Goal: Use online tool/utility: Utilize a website feature to perform a specific function

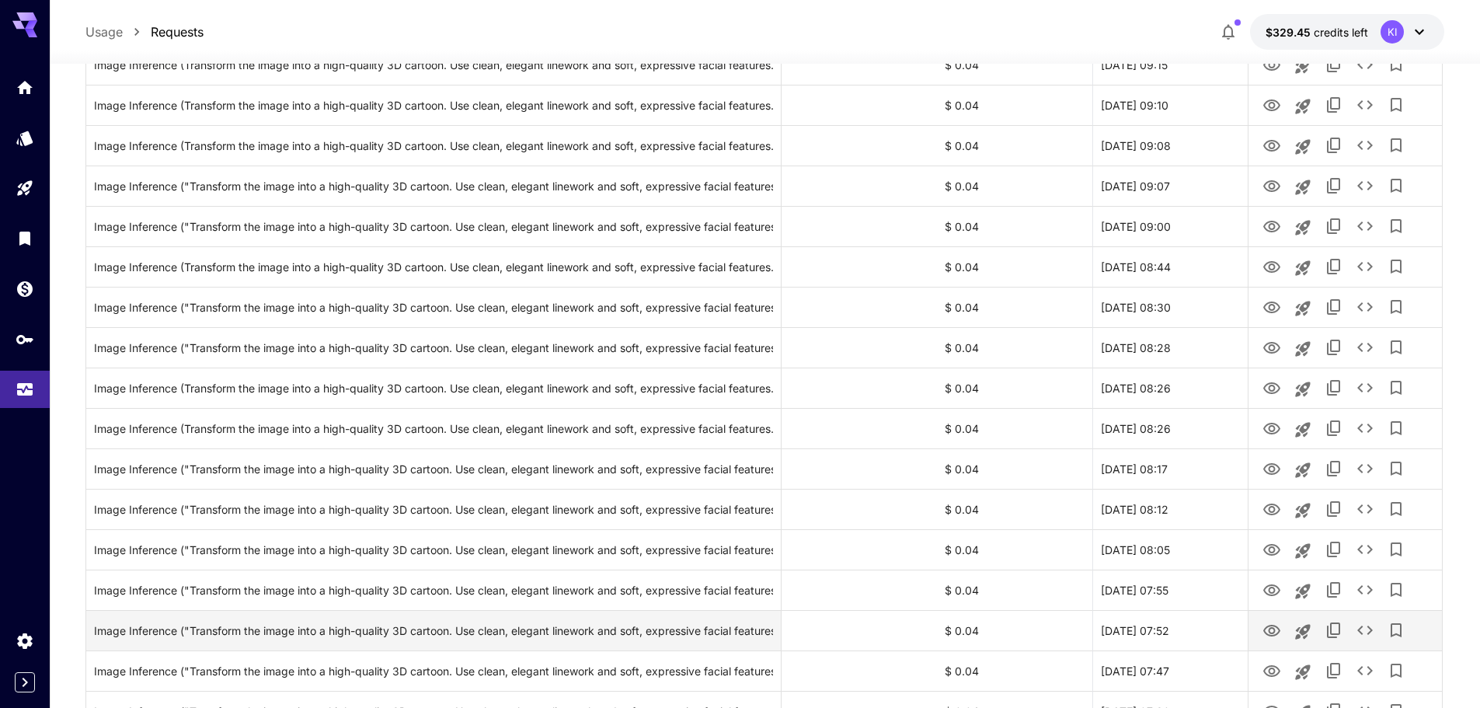
scroll to position [233, 0]
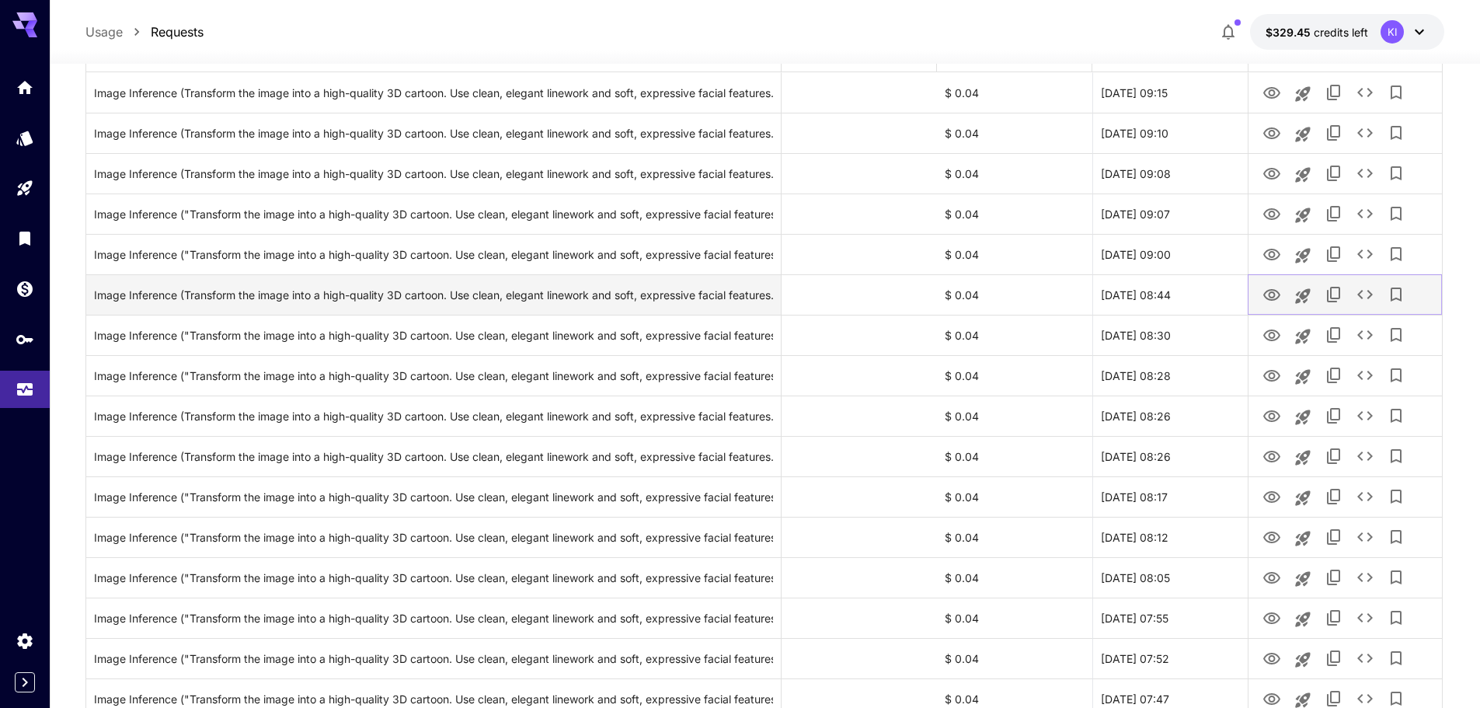
click at [1270, 295] on icon "View Image" at bounding box center [1271, 295] width 19 height 19
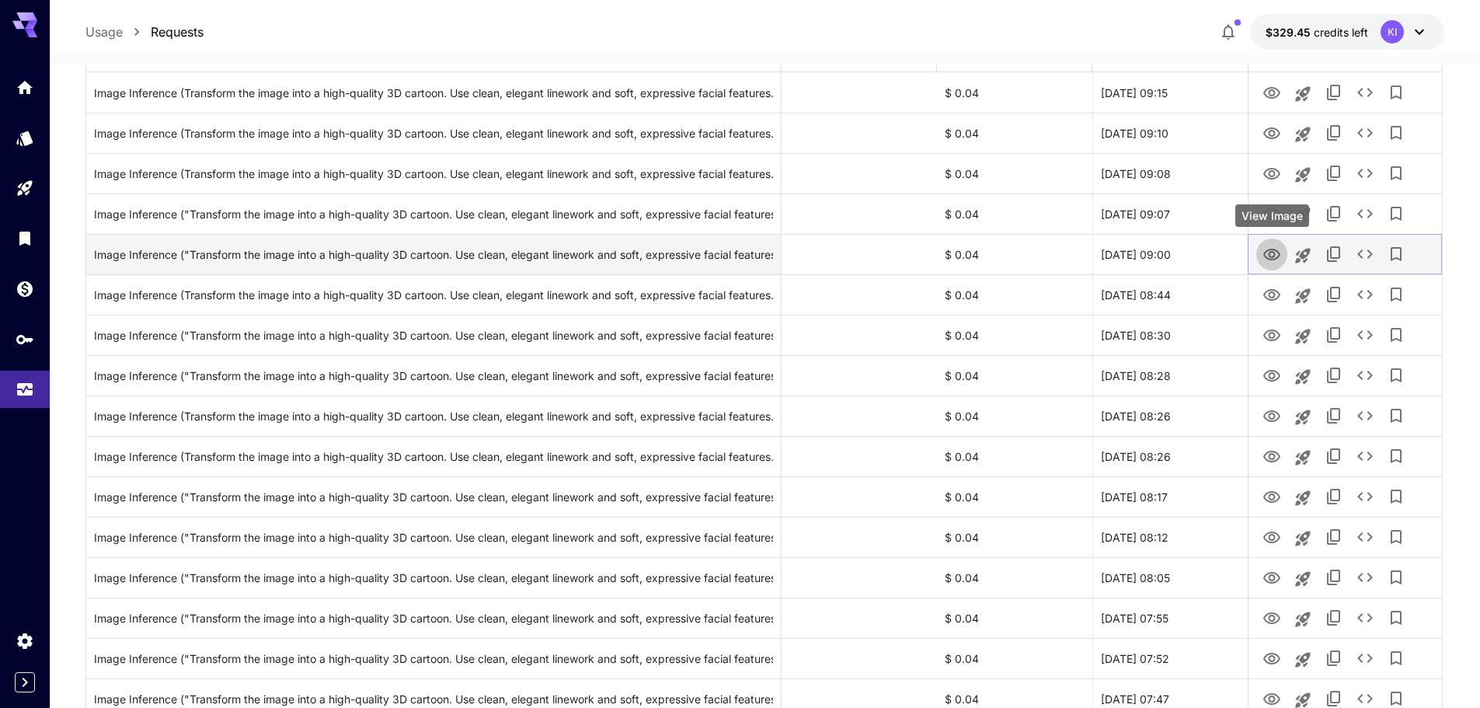
click at [1271, 248] on icon "View Image" at bounding box center [1271, 254] width 19 height 19
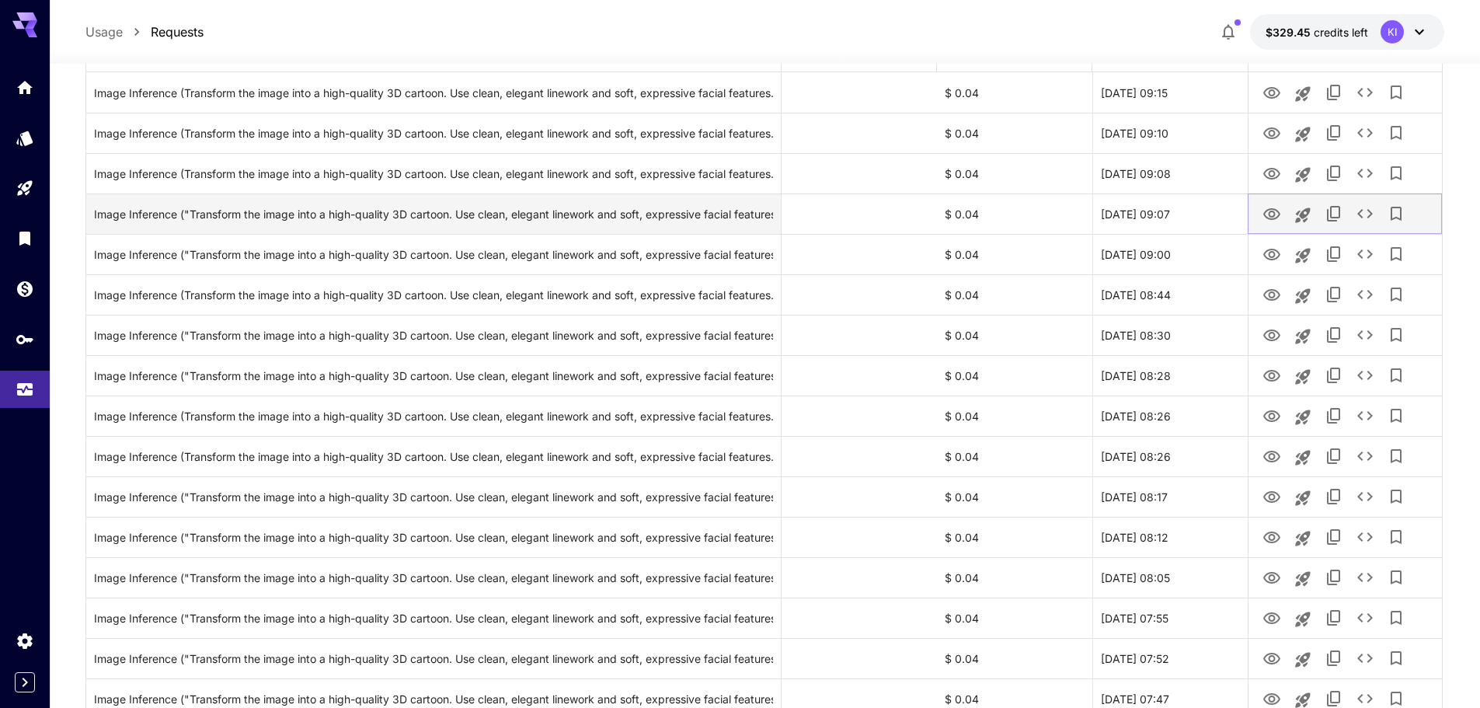
click at [1270, 213] on icon "View Image" at bounding box center [1271, 214] width 17 height 12
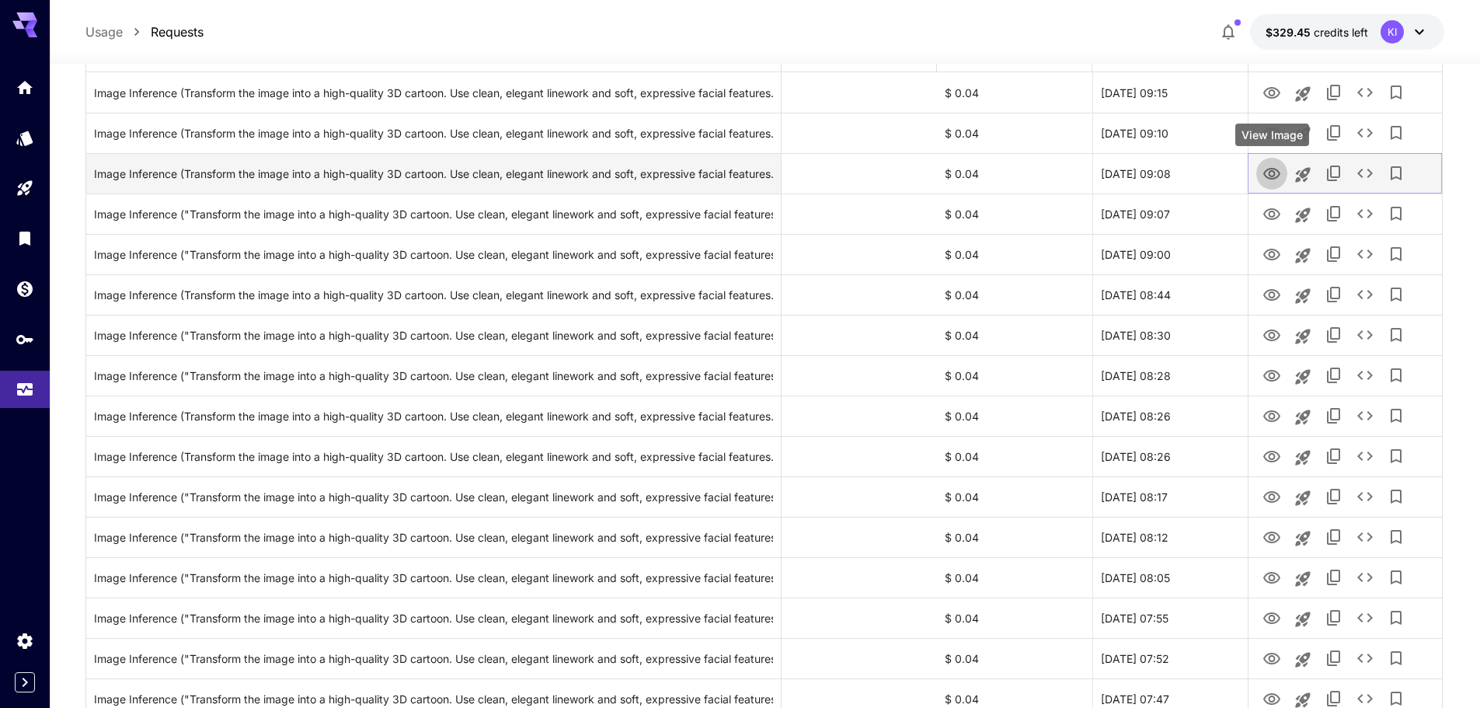
click at [1268, 176] on icon "View Image" at bounding box center [1271, 174] width 19 height 19
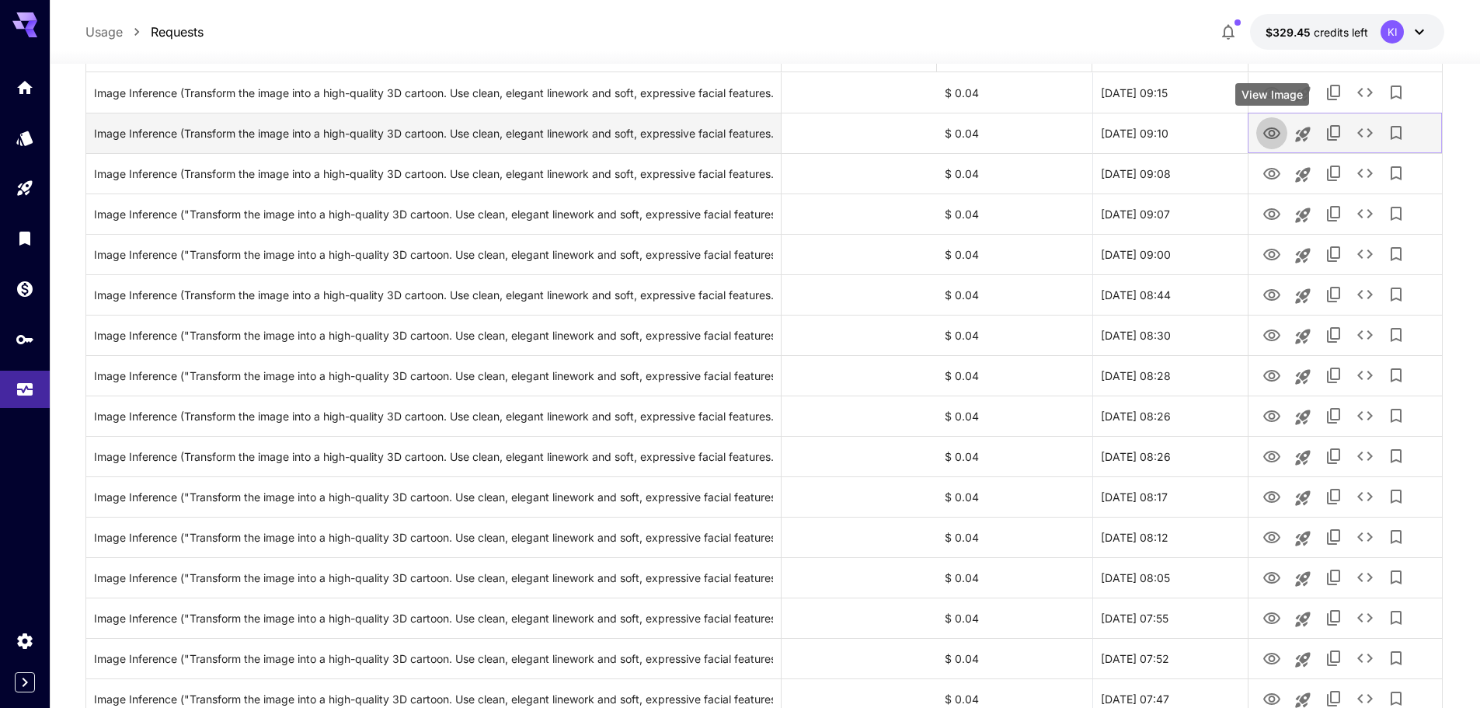
click at [1271, 130] on icon "View Image" at bounding box center [1271, 133] width 17 height 12
click at [1271, 132] on icon "View Image" at bounding box center [1271, 133] width 19 height 19
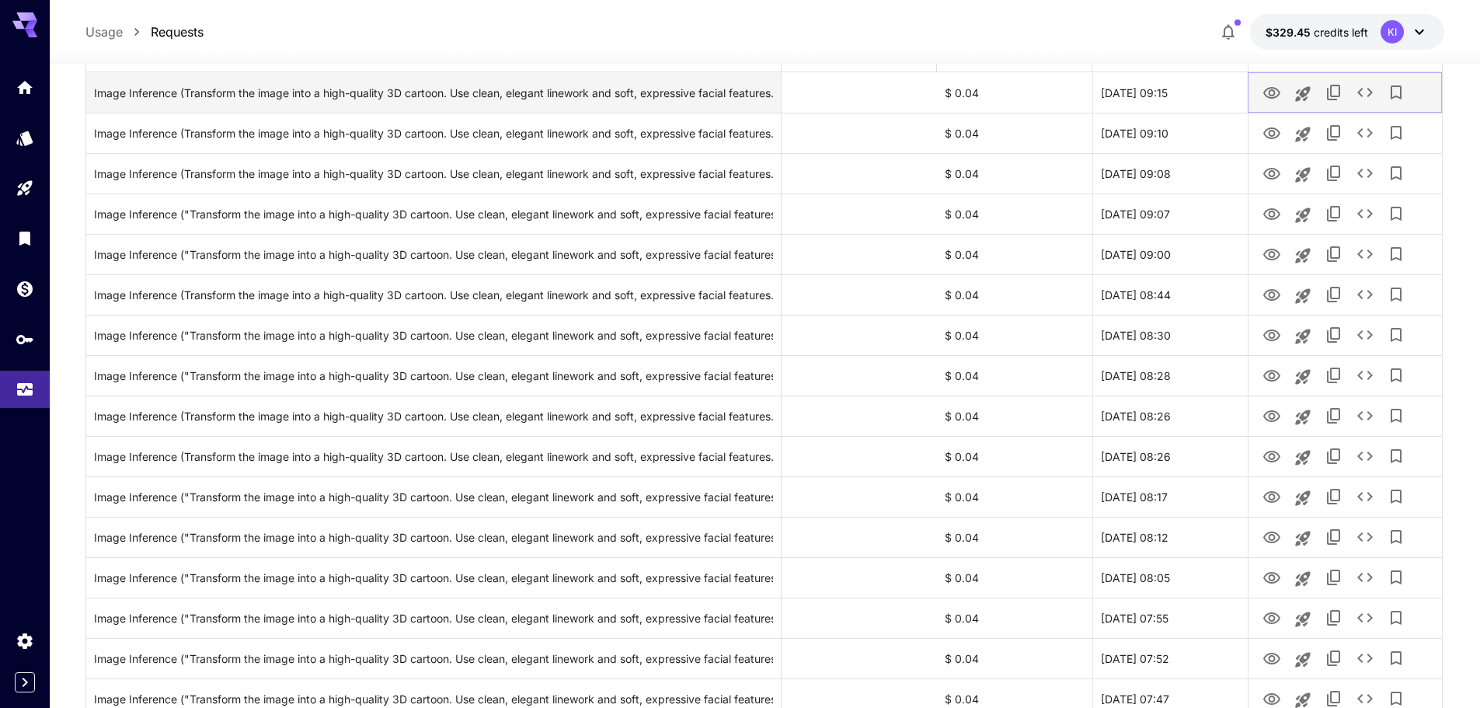
click at [1267, 95] on icon "View Image" at bounding box center [1271, 93] width 19 height 19
click at [1269, 95] on icon "View Image" at bounding box center [1271, 93] width 17 height 12
click at [1270, 87] on icon "View Image" at bounding box center [1271, 93] width 19 height 19
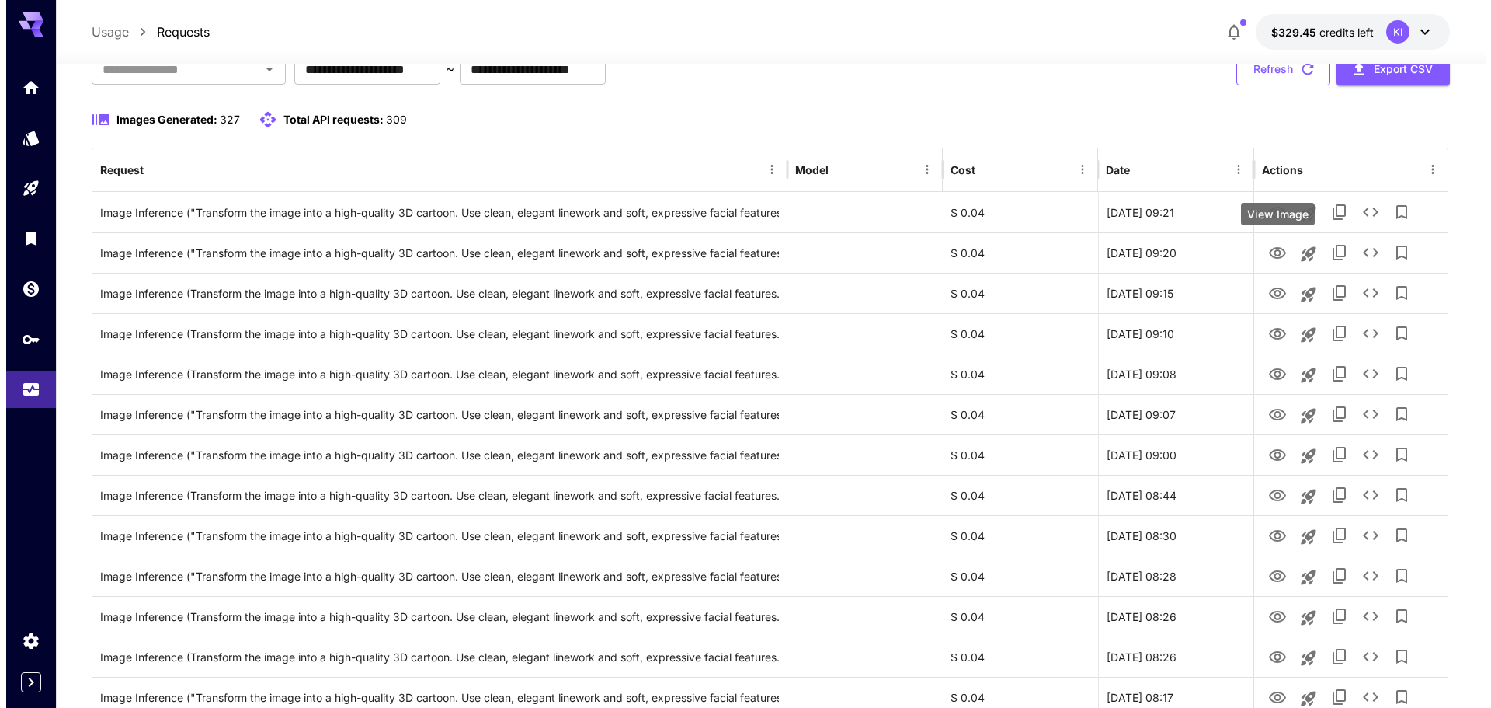
scroll to position [0, 0]
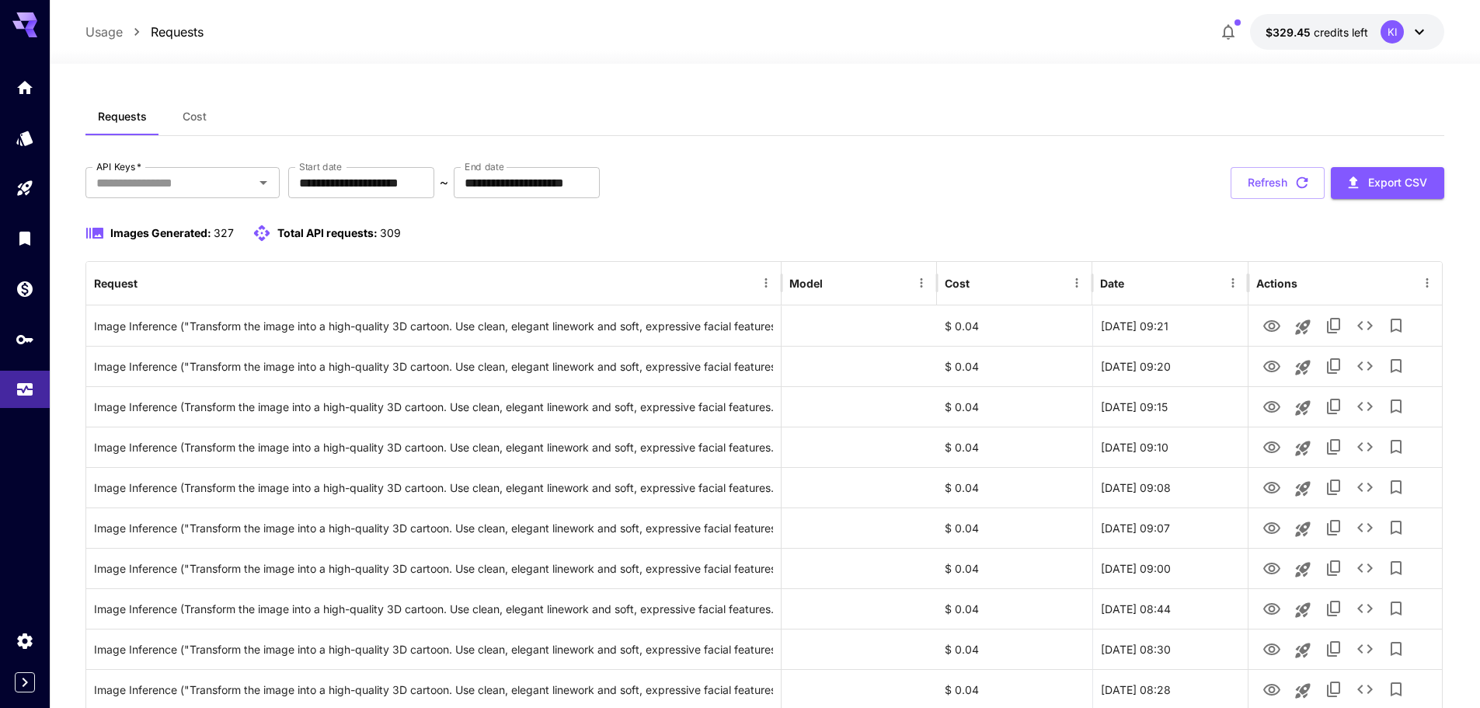
drag, startPoint x: 1289, startPoint y: 192, endPoint x: 1267, endPoint y: 190, distance: 21.9
click at [1289, 192] on button "Refresh" at bounding box center [1277, 183] width 94 height 32
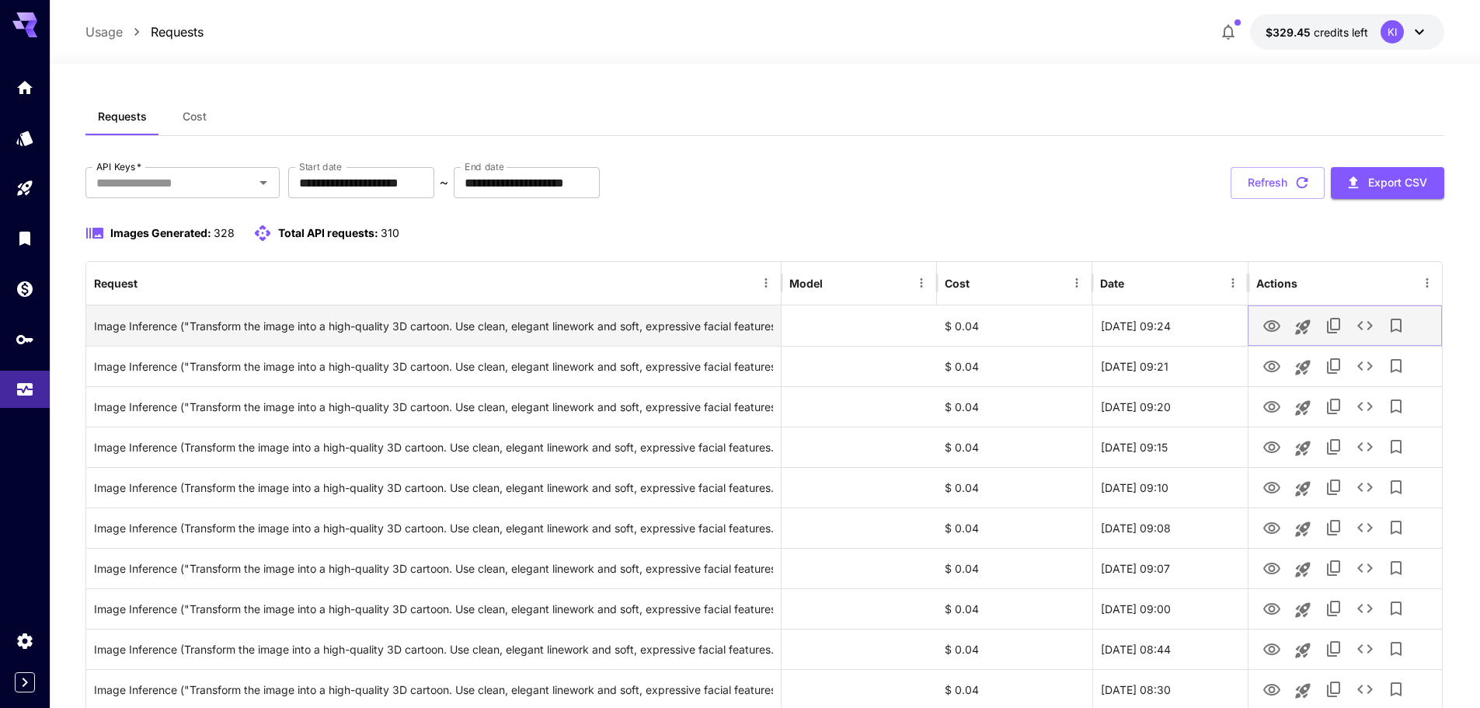
click at [1266, 319] on icon "View Image" at bounding box center [1271, 326] width 19 height 19
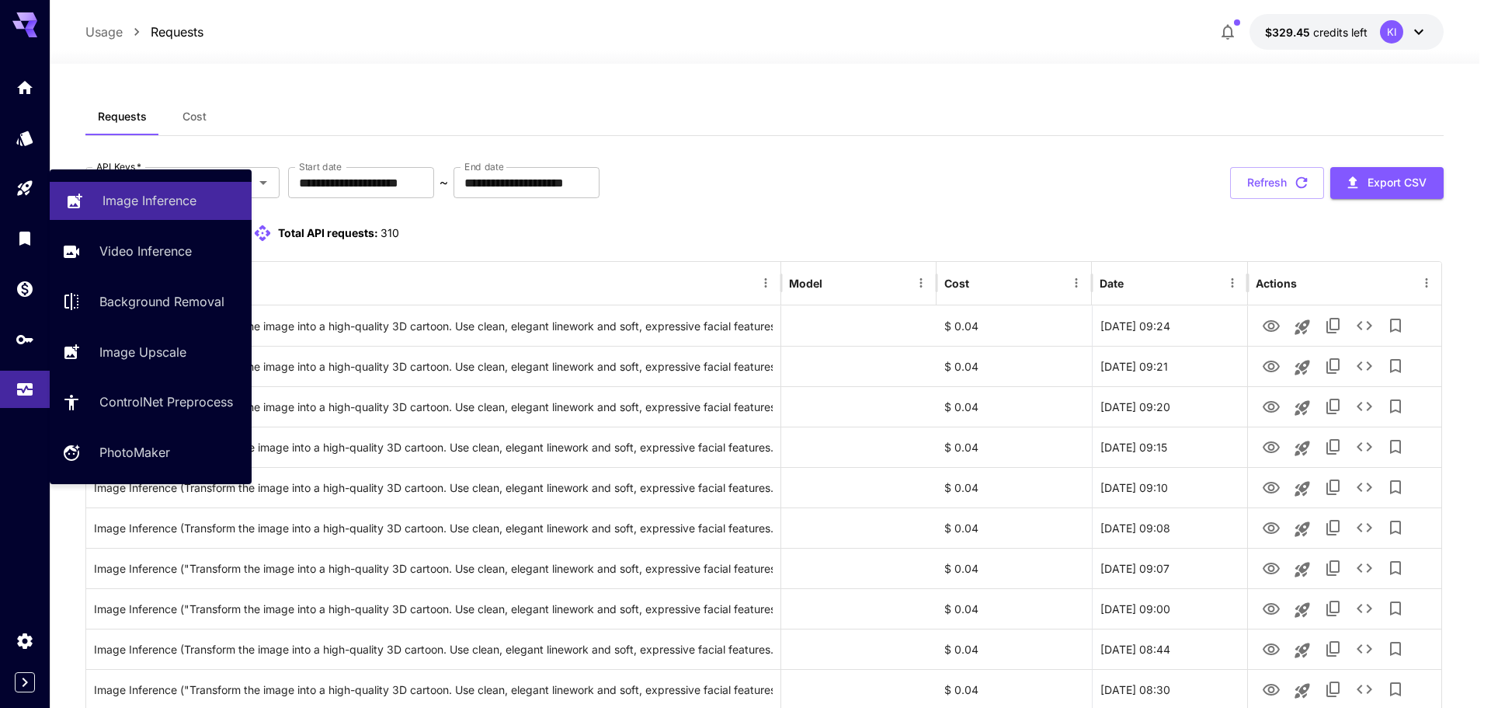
click at [113, 197] on p "Image Inference" at bounding box center [150, 200] width 94 height 19
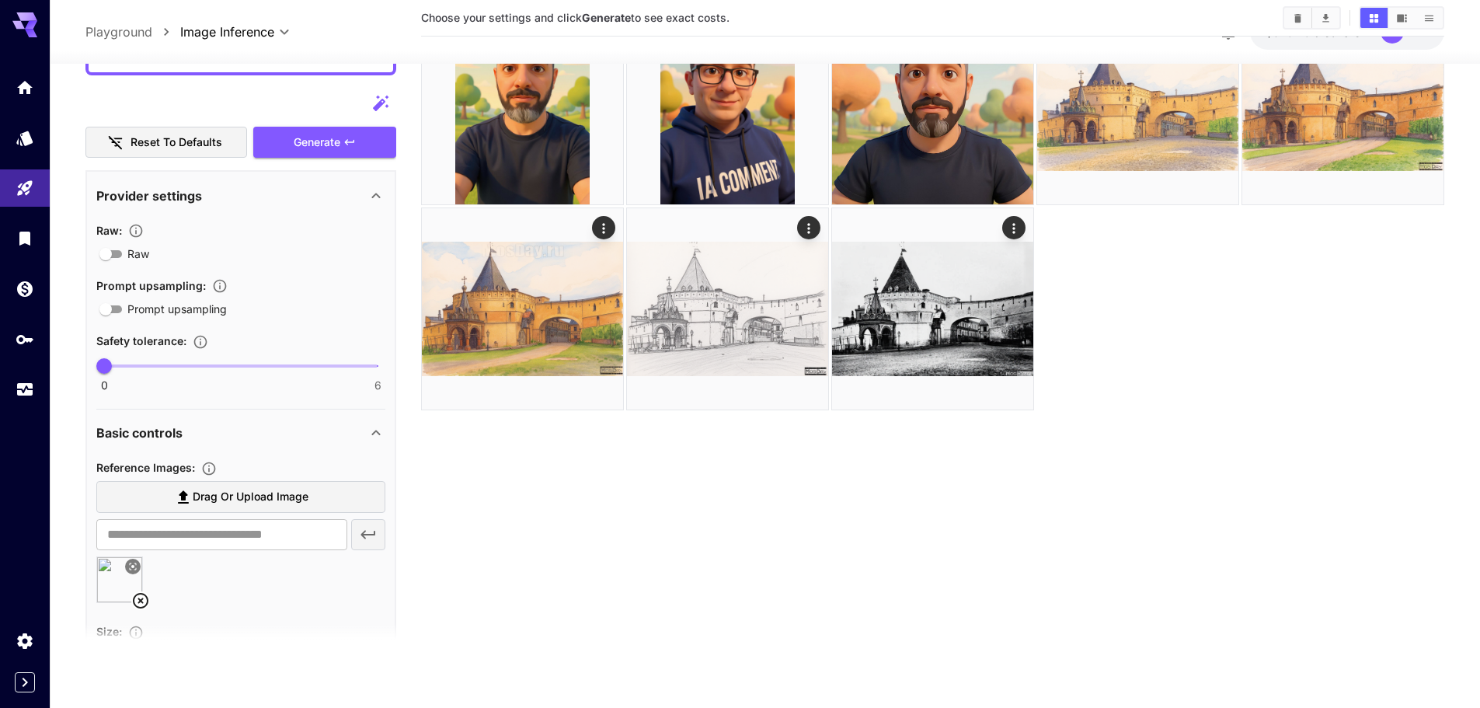
scroll to position [699, 0]
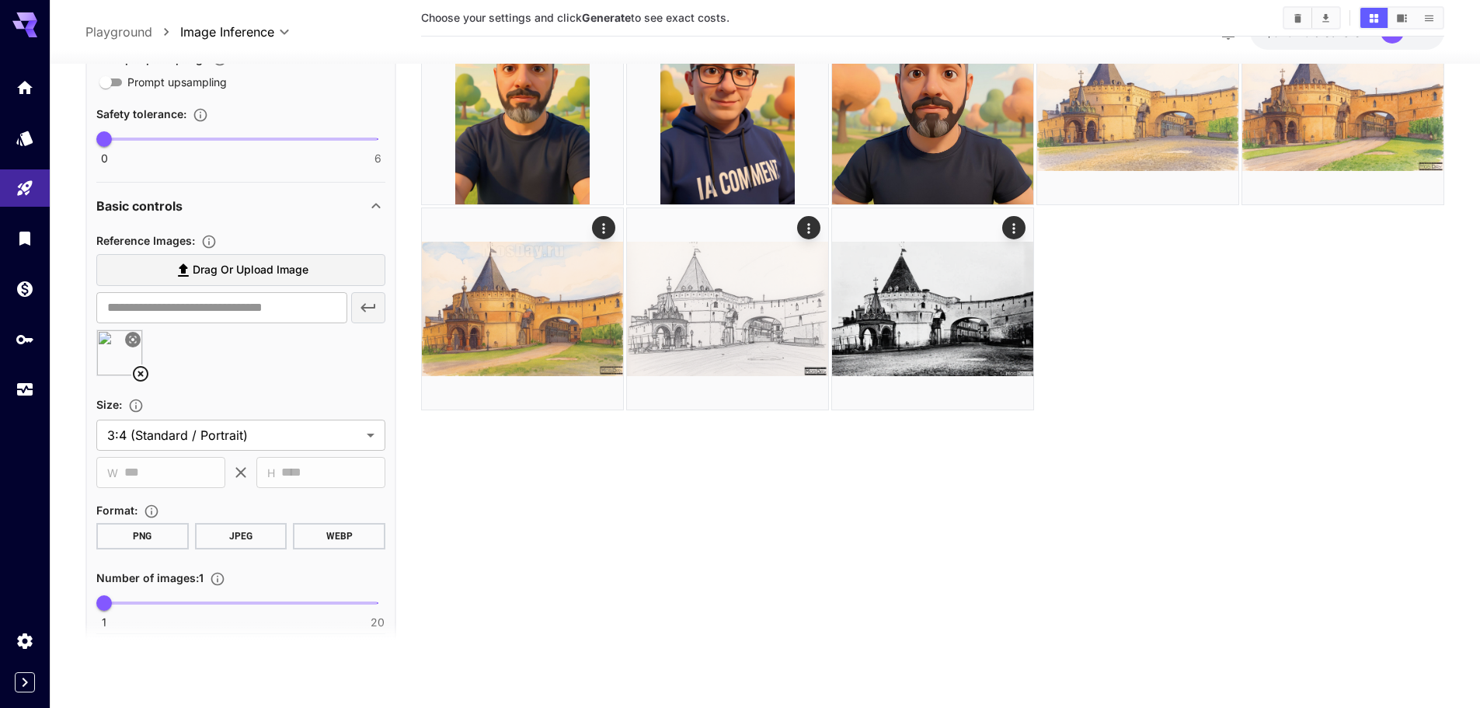
click at [245, 269] on span "Drag or upload image" at bounding box center [251, 269] width 116 height 19
click at [0, 0] on input "Drag or upload image" at bounding box center [0, 0] width 0 height 0
type input "**********"
click at [144, 370] on icon at bounding box center [140, 373] width 19 height 19
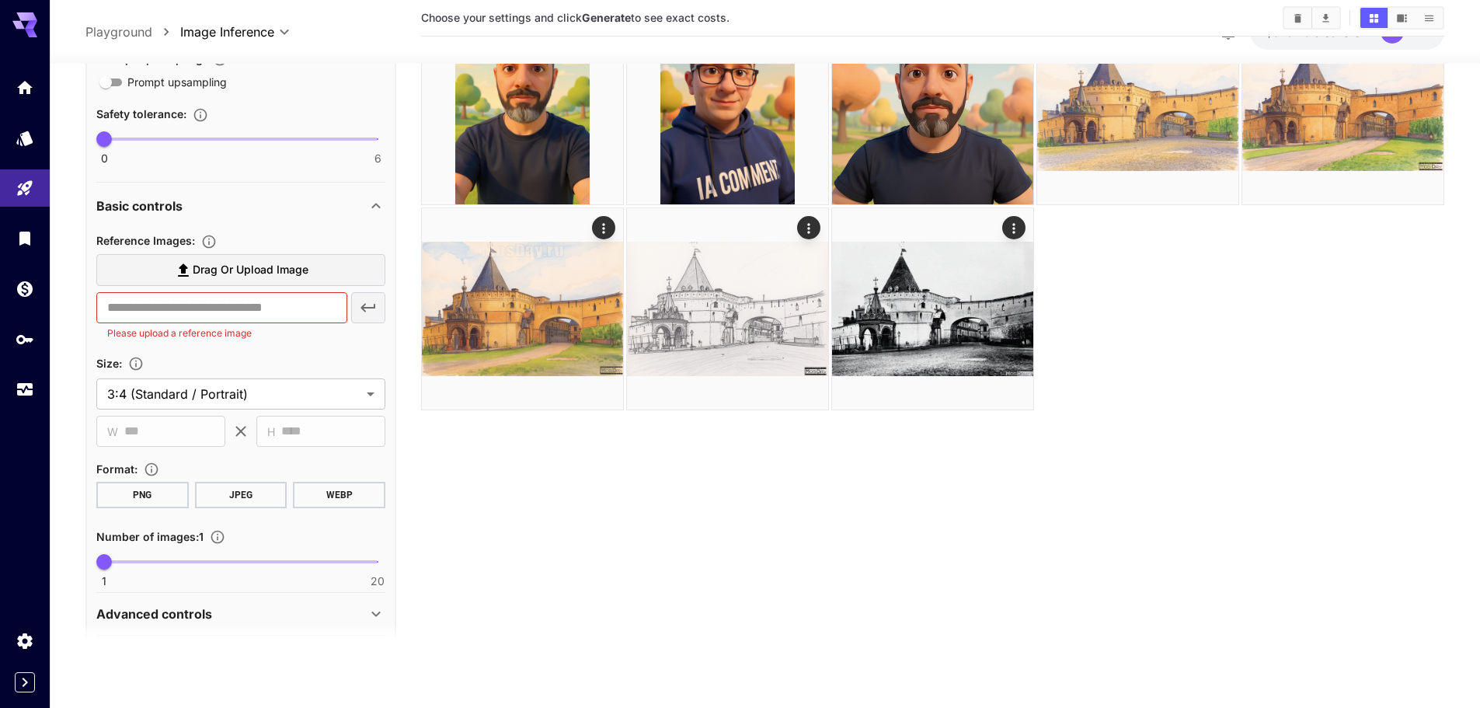
click at [189, 274] on icon at bounding box center [183, 269] width 19 height 19
click at [0, 0] on input "Drag or upload image" at bounding box center [0, 0] width 0 height 0
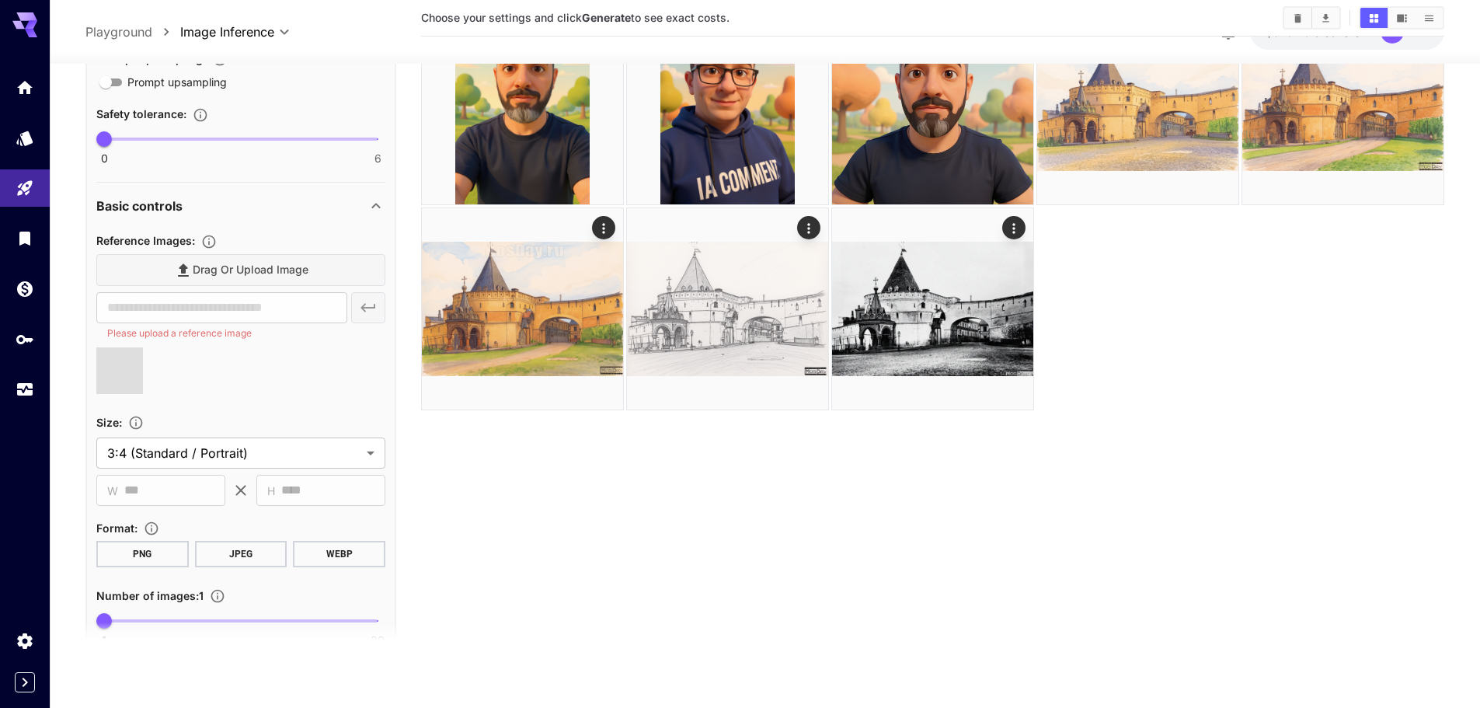
type input "**********"
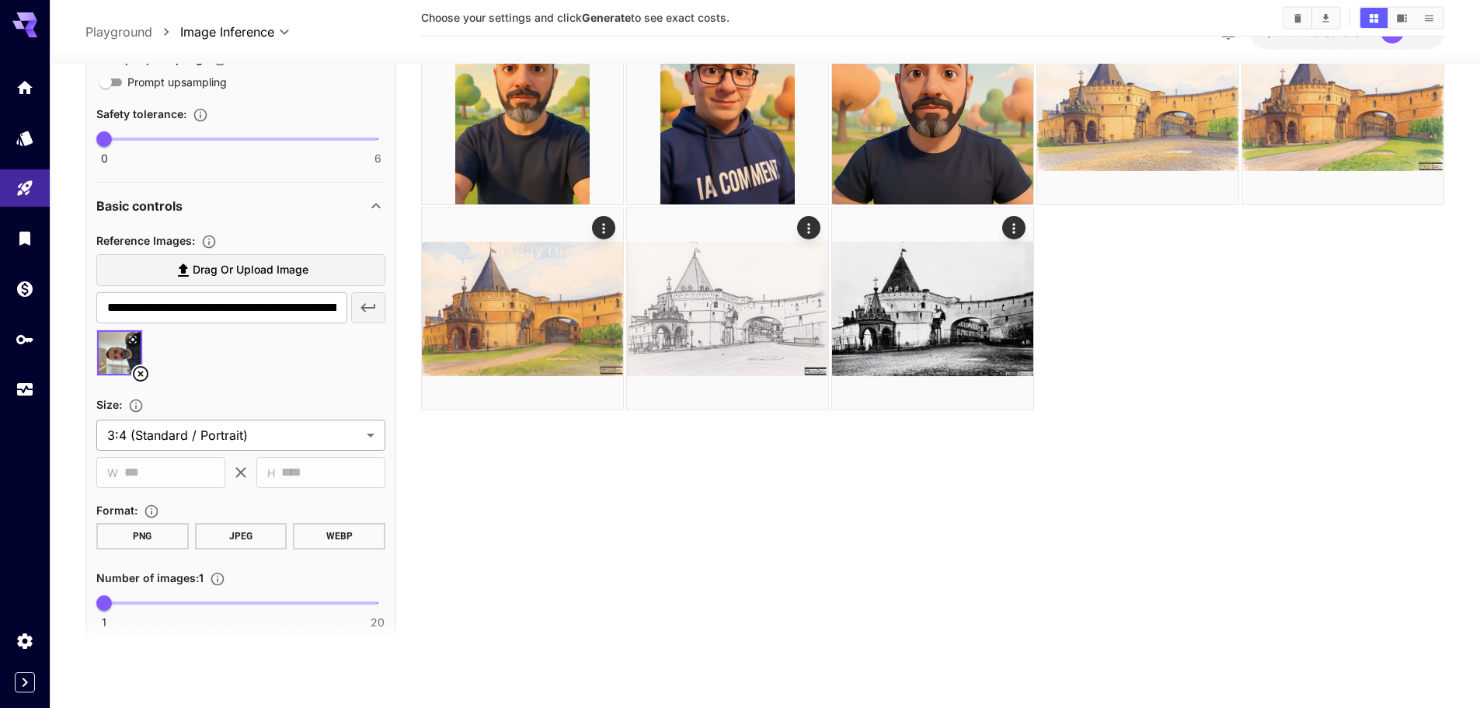
click at [307, 436] on body "**********" at bounding box center [740, 292] width 1480 height 830
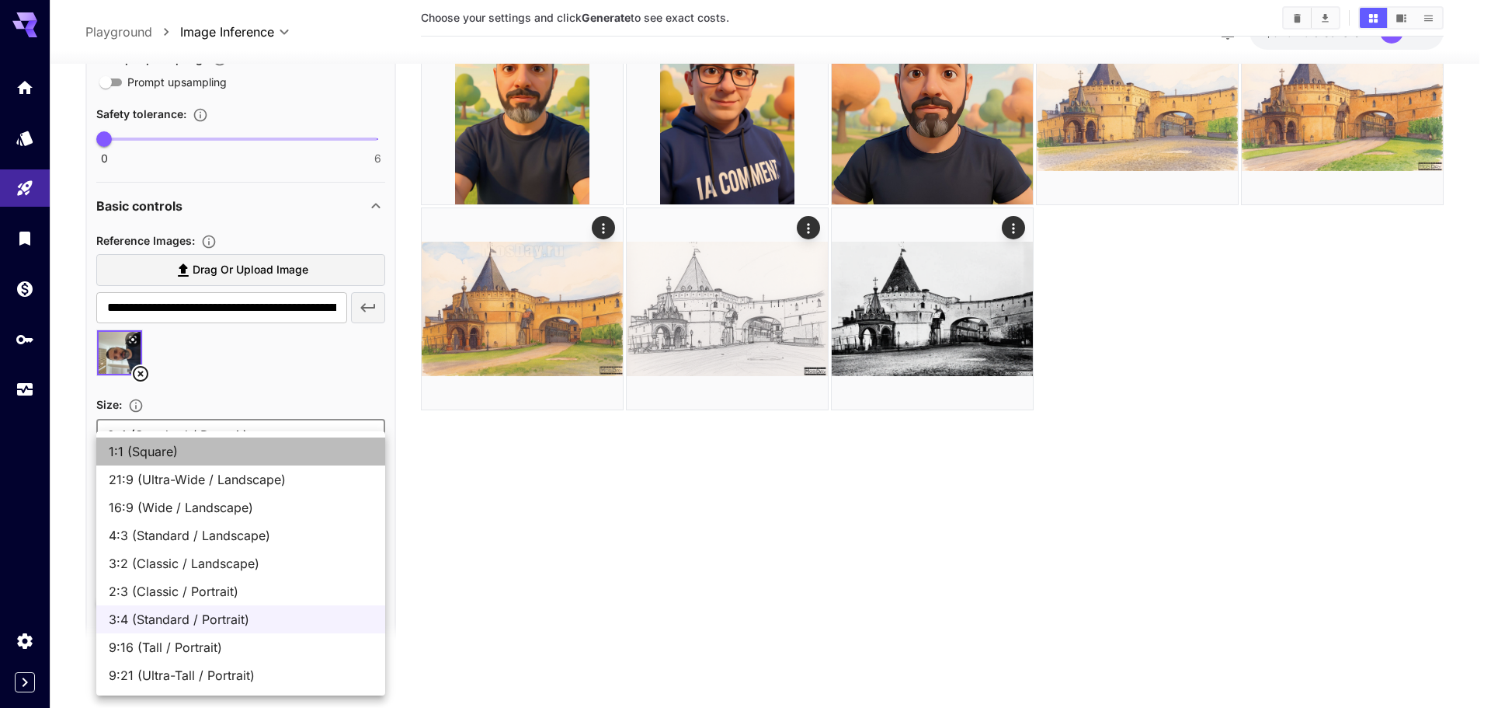
click at [303, 453] on span "1:1 (Square)" at bounding box center [241, 451] width 264 height 19
type input "**********"
type input "****"
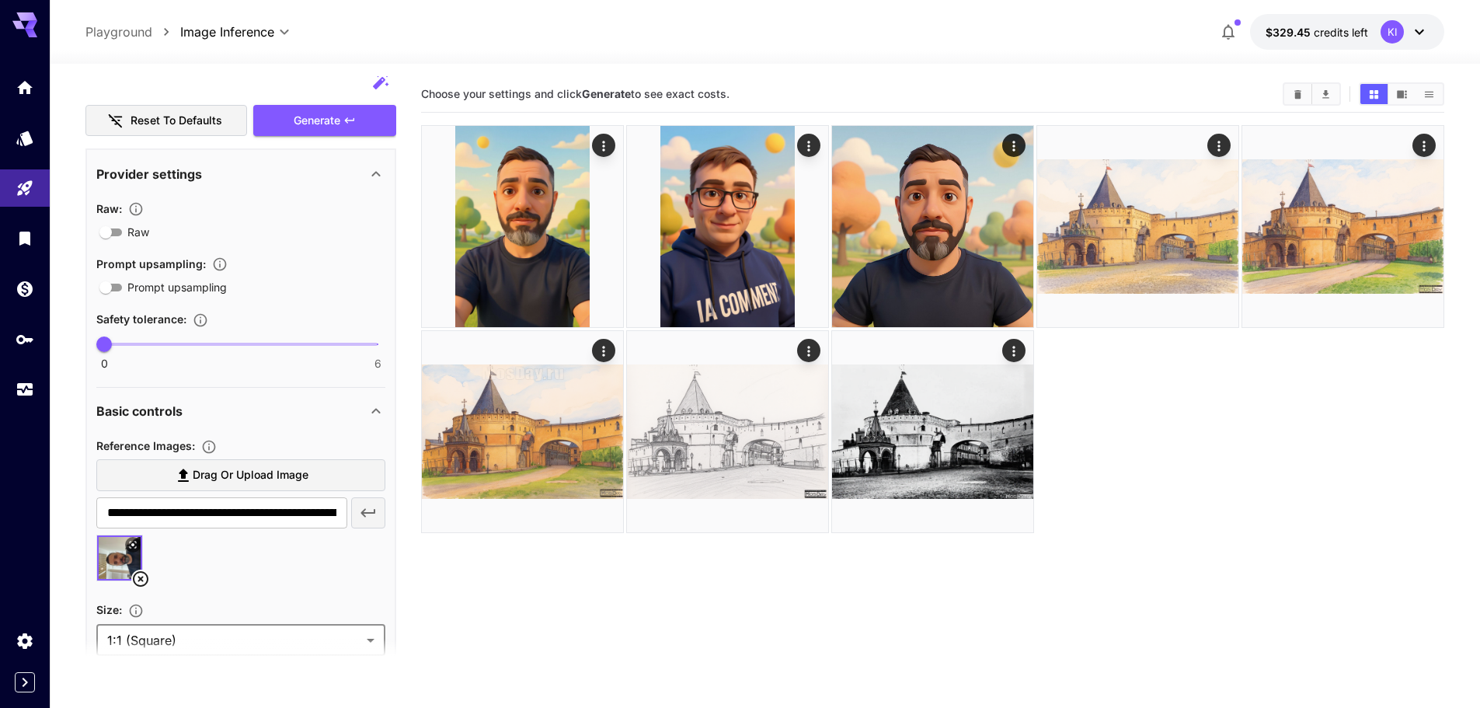
scroll to position [311, 0]
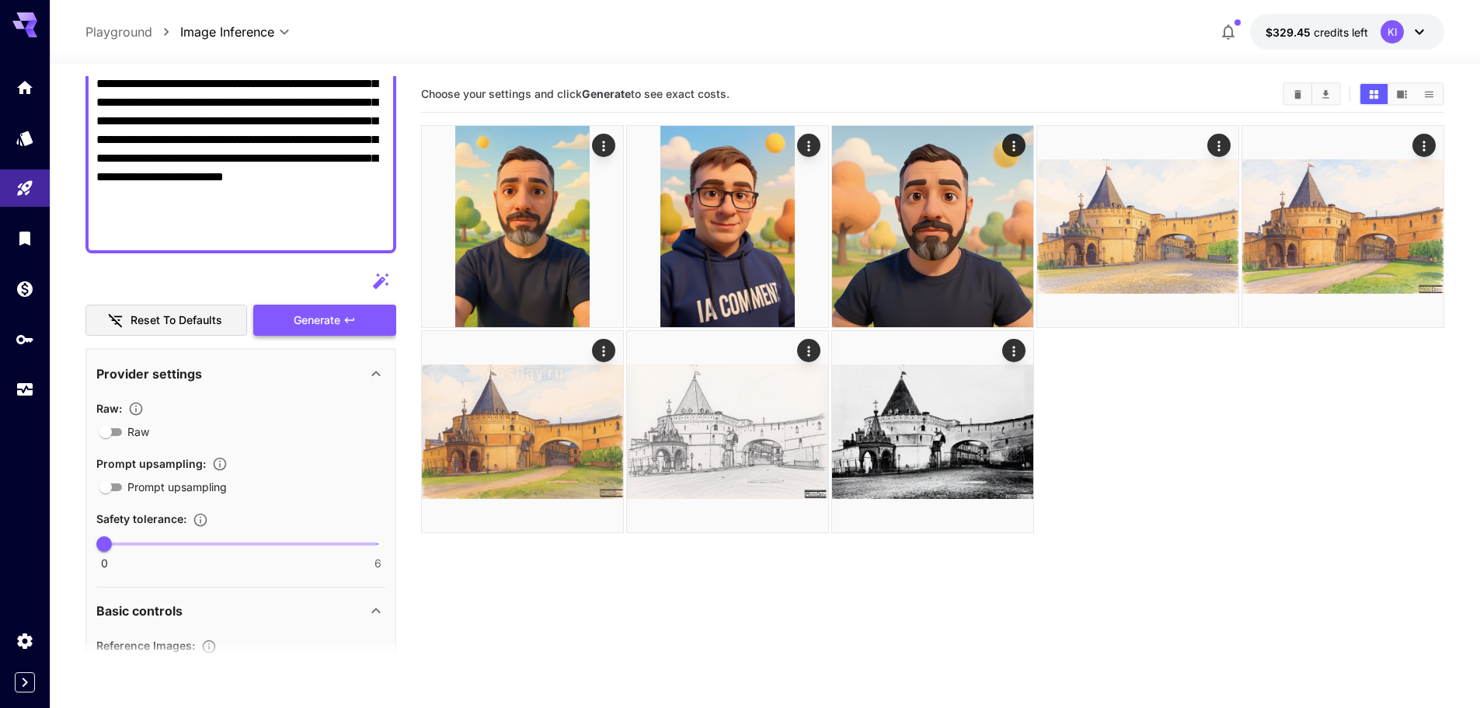
click at [316, 318] on span "Generate" at bounding box center [317, 320] width 47 height 19
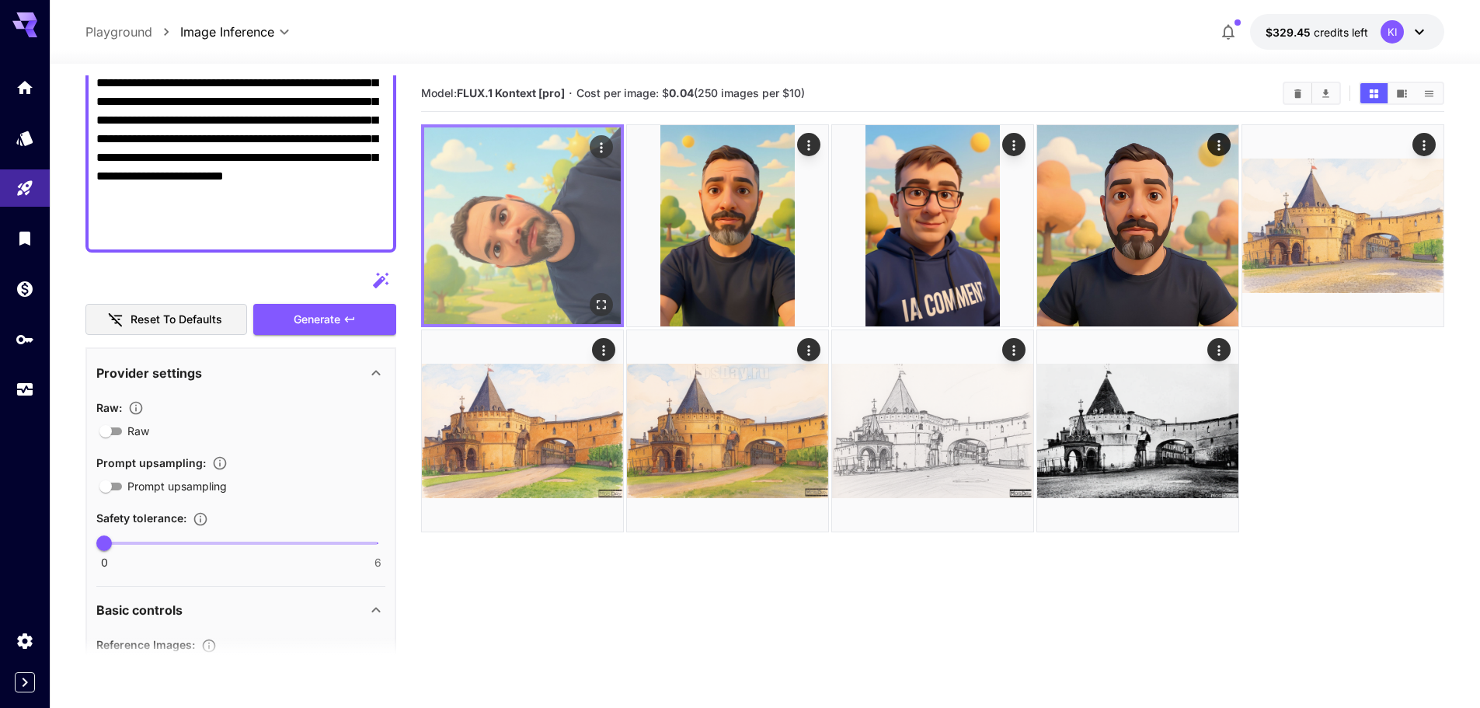
scroll to position [0, 0]
click at [517, 226] on img at bounding box center [522, 226] width 197 height 197
click at [597, 306] on icon "Open in fullscreen" at bounding box center [601, 305] width 16 height 16
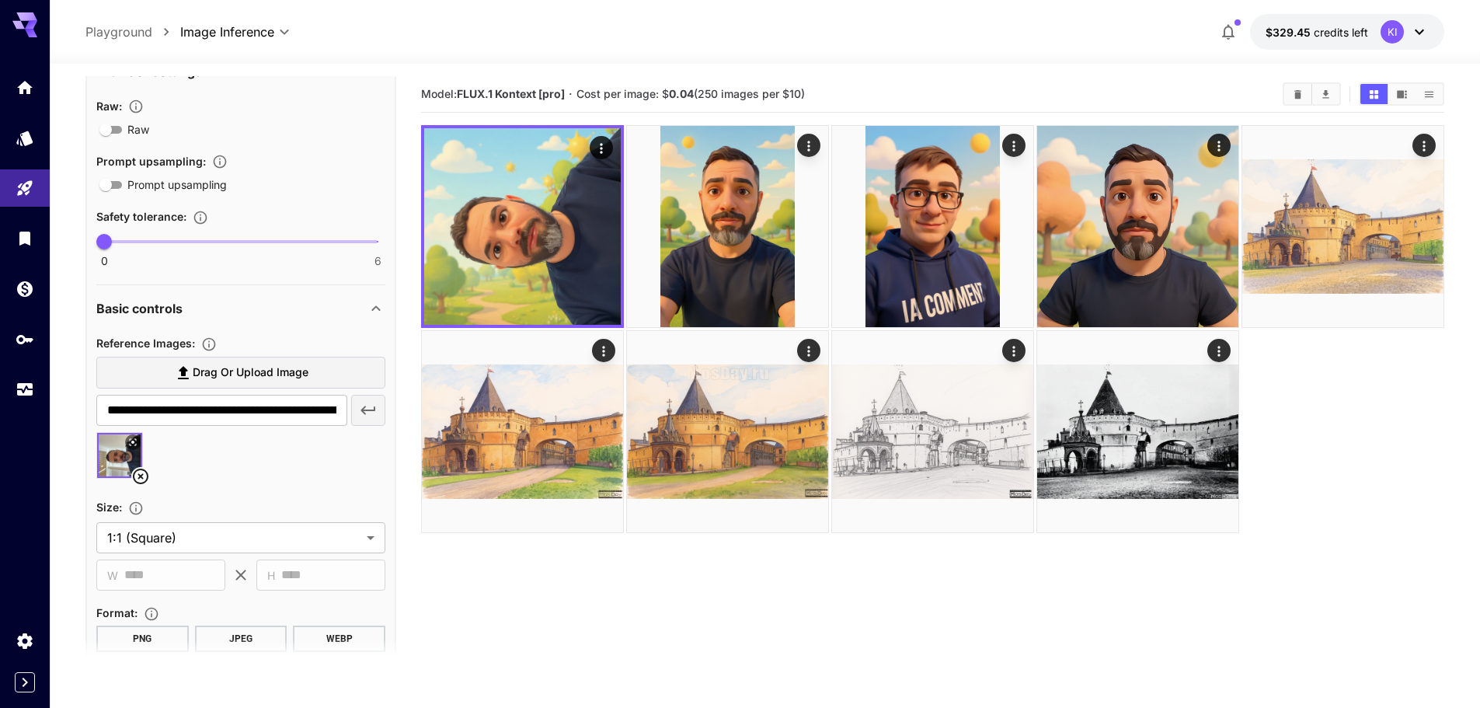
scroll to position [699, 0]
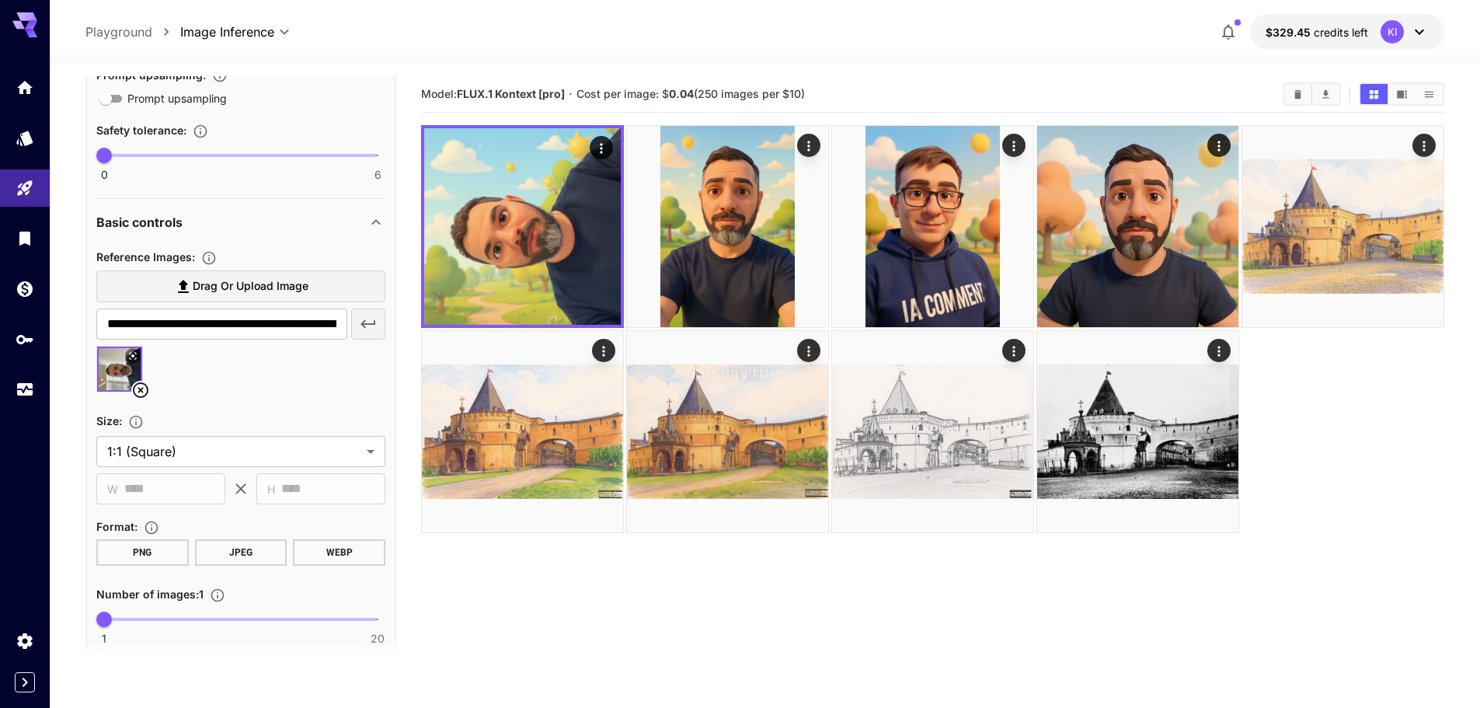
click at [134, 353] on icon at bounding box center [133, 355] width 7 height 7
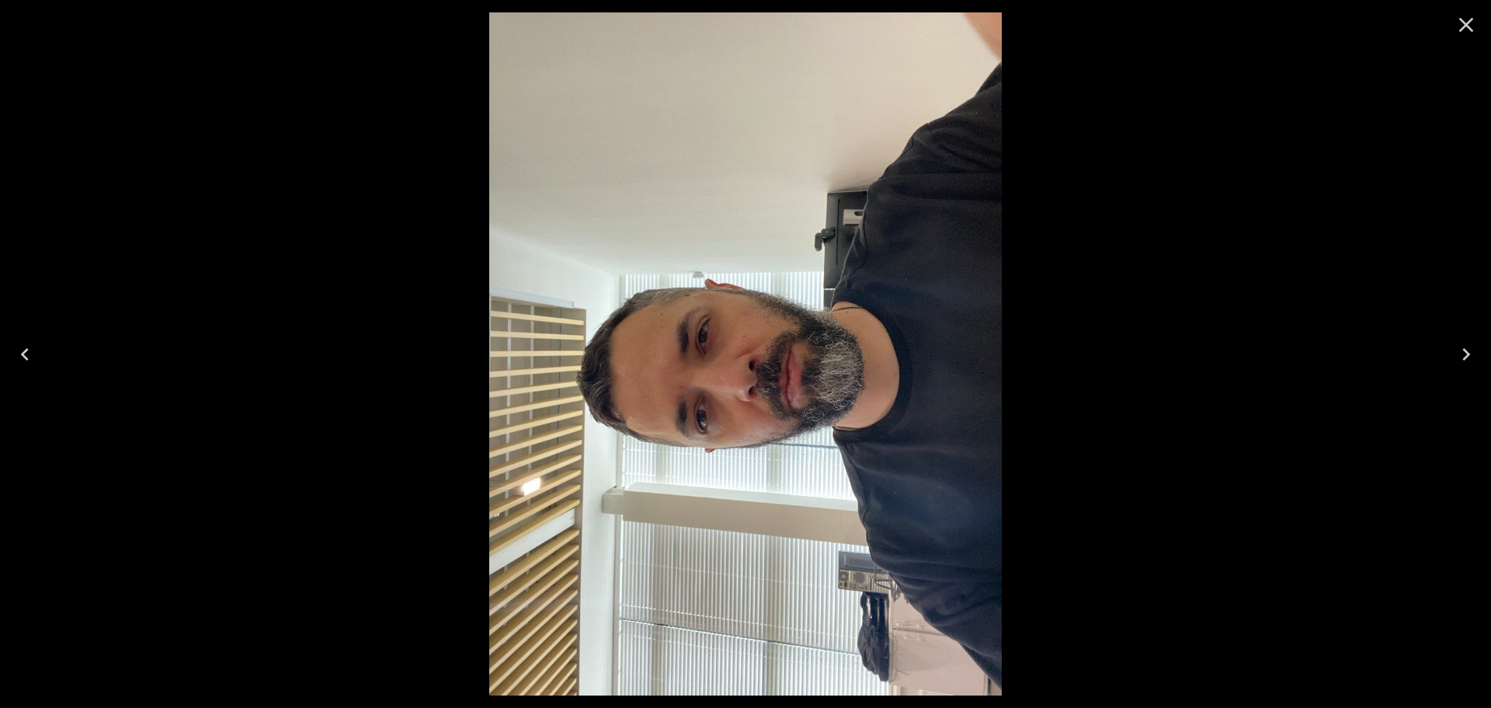
click at [1471, 28] on icon "Close" at bounding box center [1466, 24] width 25 height 25
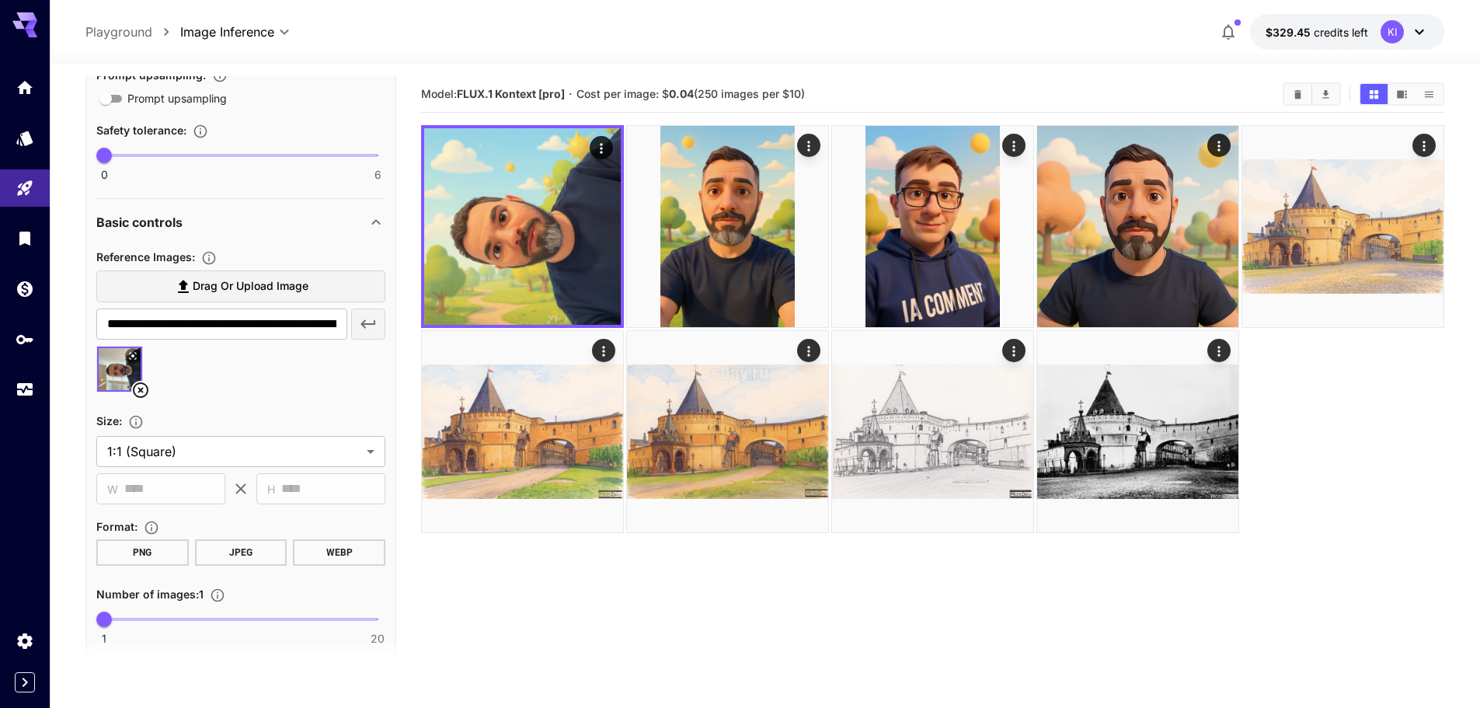
click at [674, 579] on section "Model: FLUX.1 Kontext [pro] · Cost per image: $ 0.04 (250 images per $10)" at bounding box center [932, 430] width 1023 height 708
